Goal: Task Accomplishment & Management: Use online tool/utility

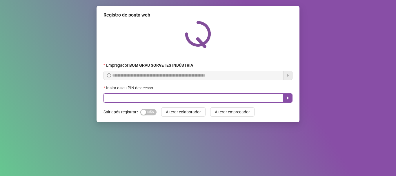
click at [191, 100] on input "text" at bounding box center [193, 97] width 180 height 9
type input "*****"
drag, startPoint x: 289, startPoint y: 95, endPoint x: 277, endPoint y: 101, distance: 14.0
click at [288, 97] on button "button" at bounding box center [287, 97] width 9 height 9
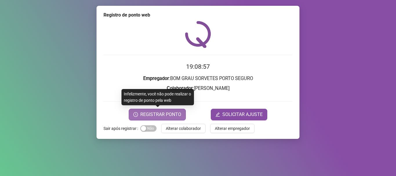
click at [168, 118] on span "REGISTRAR PONTO" at bounding box center [160, 114] width 41 height 7
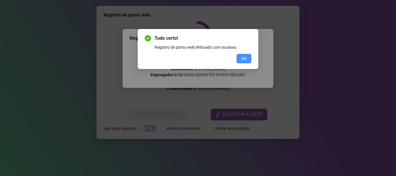
click at [239, 59] on button "OK" at bounding box center [244, 58] width 15 height 9
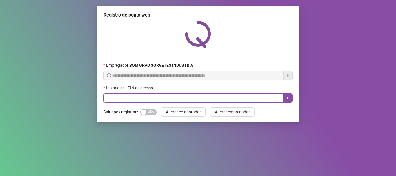
click at [177, 103] on input "text" at bounding box center [193, 97] width 180 height 9
click at [183, 102] on input "text" at bounding box center [193, 97] width 180 height 9
type input "*****"
click at [284, 97] on button "button" at bounding box center [287, 97] width 9 height 9
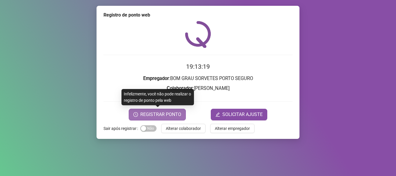
click at [171, 114] on span "REGISTRAR PONTO" at bounding box center [160, 114] width 41 height 7
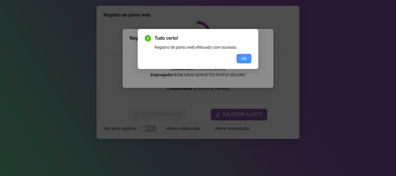
click at [246, 56] on span "OK" at bounding box center [244, 58] width 6 height 6
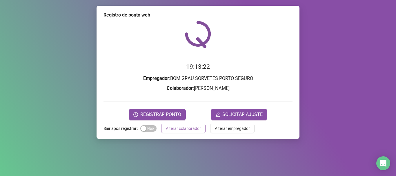
click at [201, 128] on button "Alterar colaborador" at bounding box center [183, 128] width 44 height 9
